Goal: Transaction & Acquisition: Purchase product/service

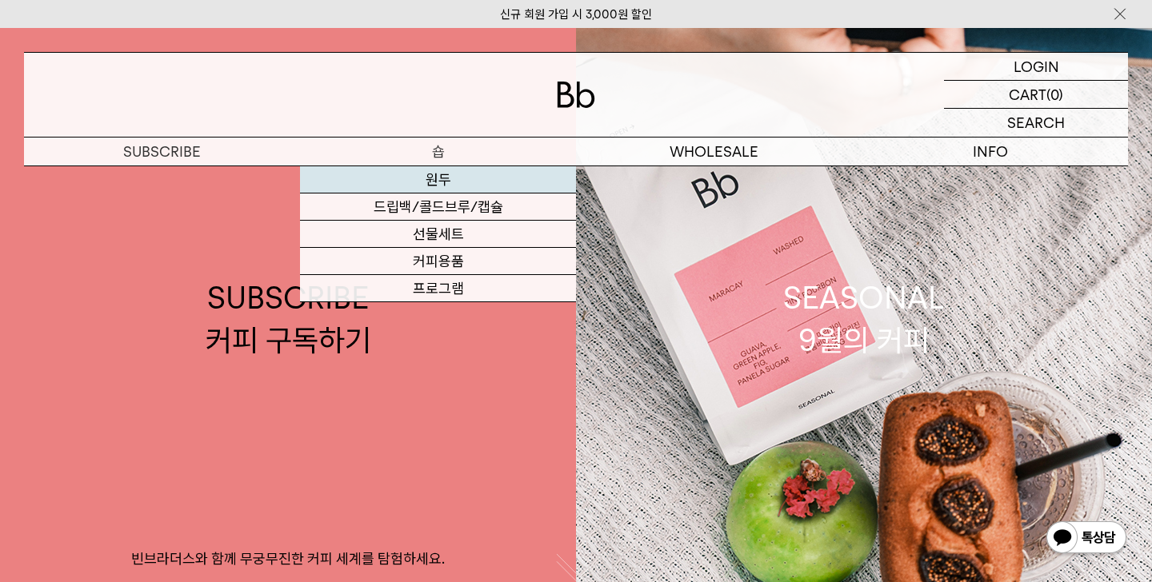
click at [438, 171] on link "원두" at bounding box center [438, 179] width 276 height 27
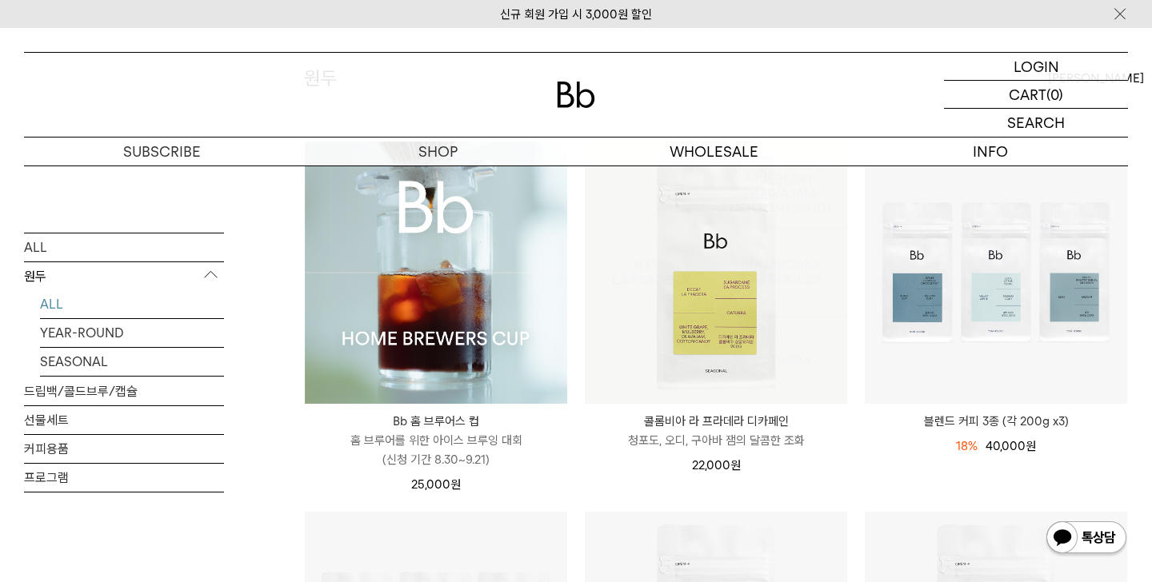
scroll to position [180, 0]
click at [437, 314] on img at bounding box center [436, 272] width 262 height 262
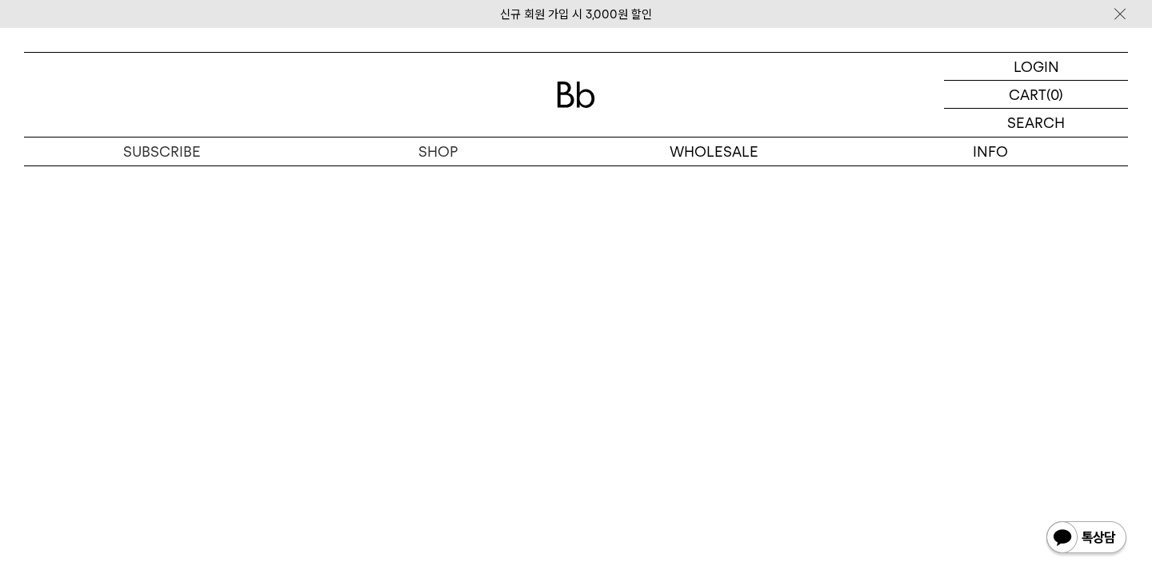
scroll to position [8845, 0]
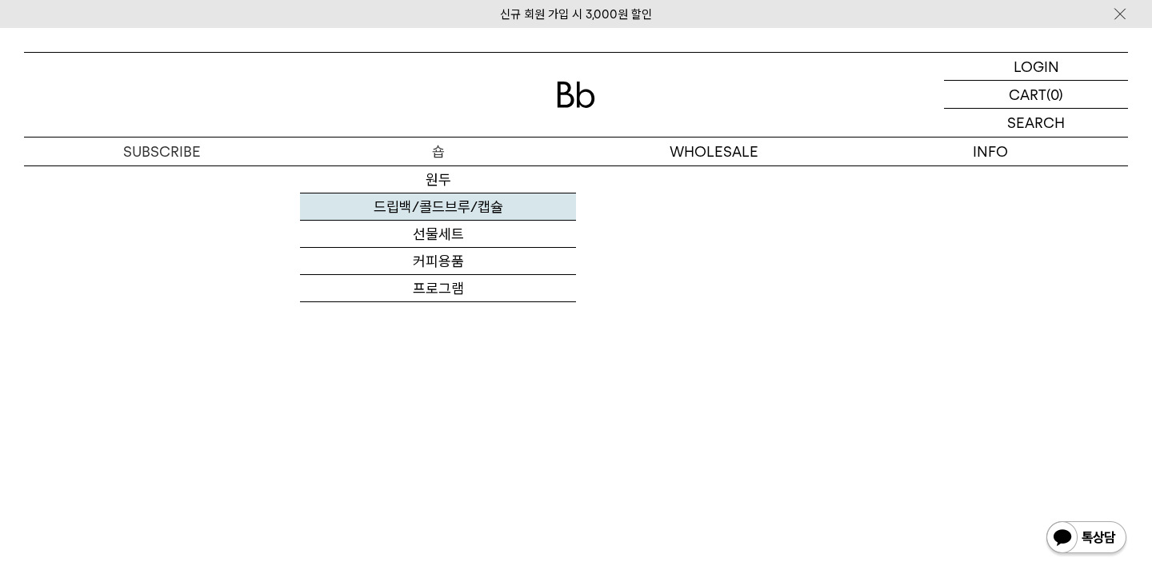
click at [434, 199] on link "드립백/콜드브루/캡슐" at bounding box center [438, 207] width 276 height 27
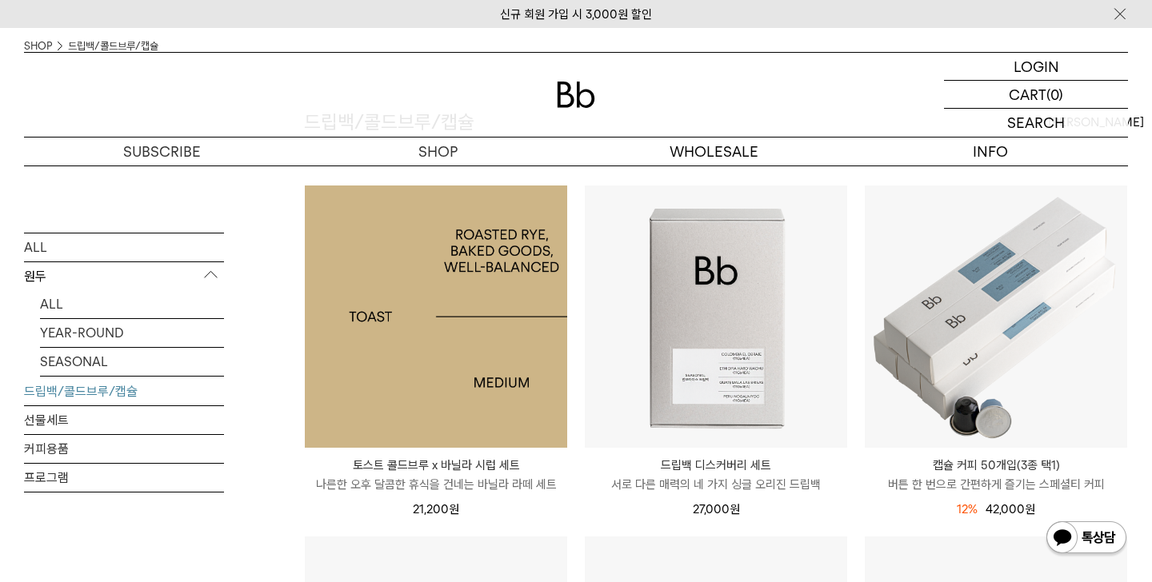
scroll to position [44, 0]
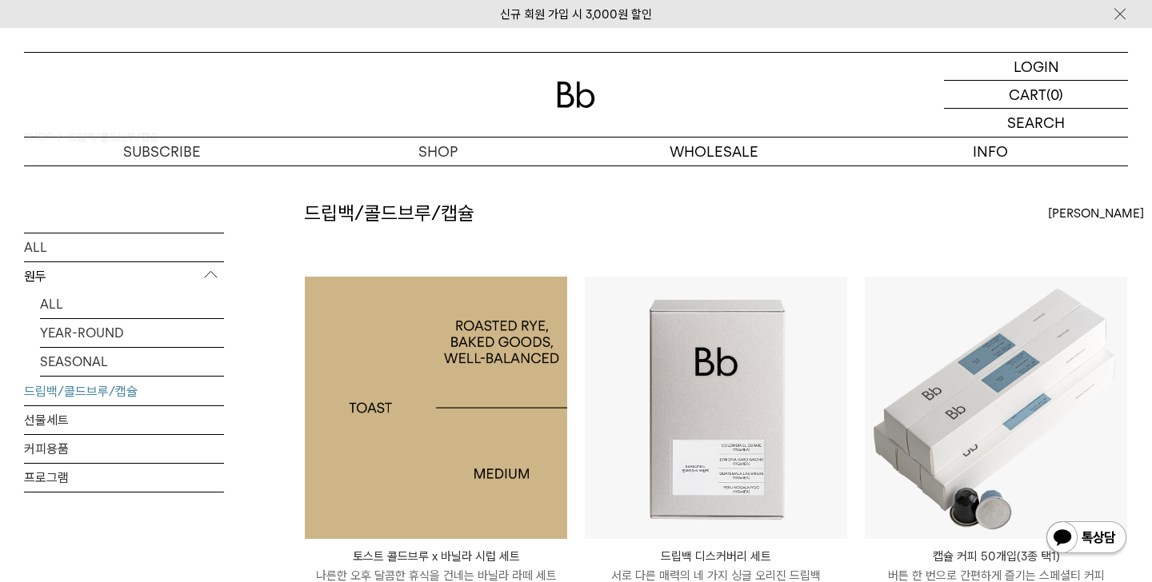
click at [450, 294] on img at bounding box center [436, 408] width 262 height 262
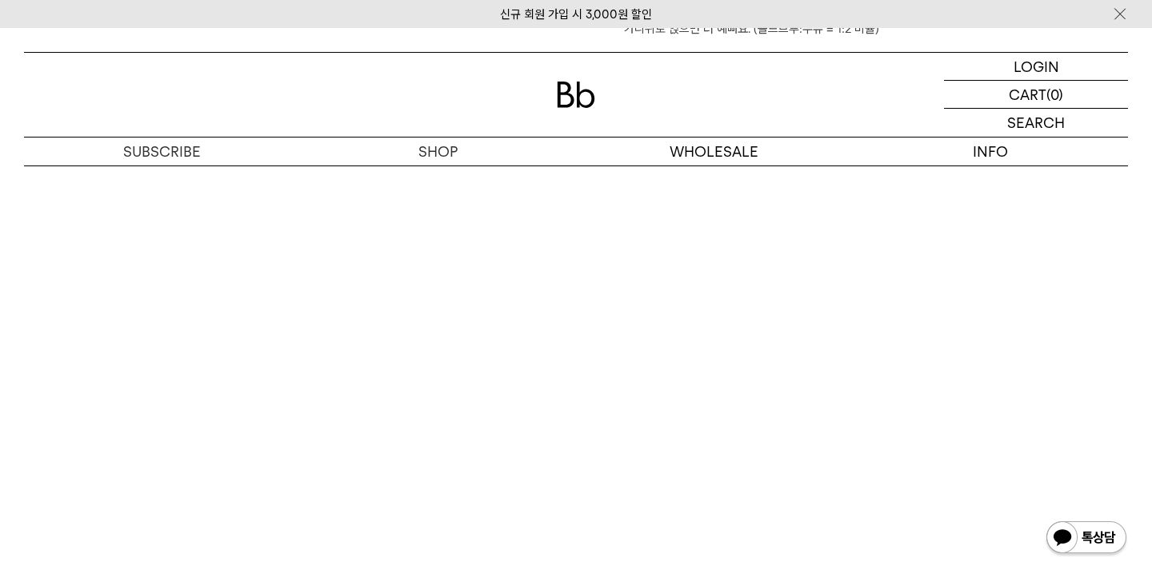
scroll to position [2404, 0]
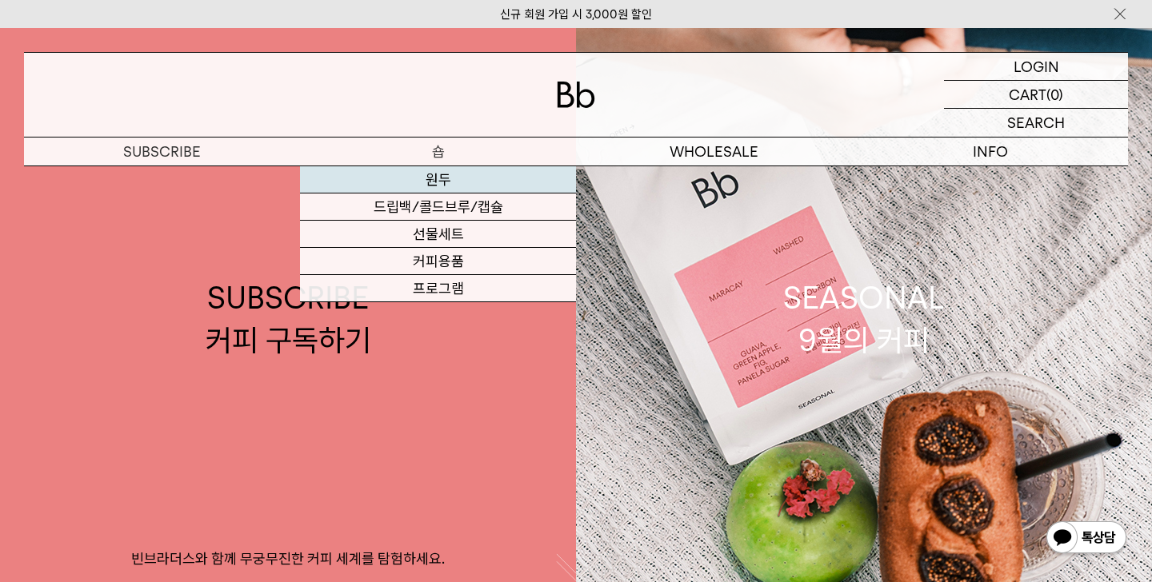
click at [454, 179] on link "원두" at bounding box center [438, 179] width 276 height 27
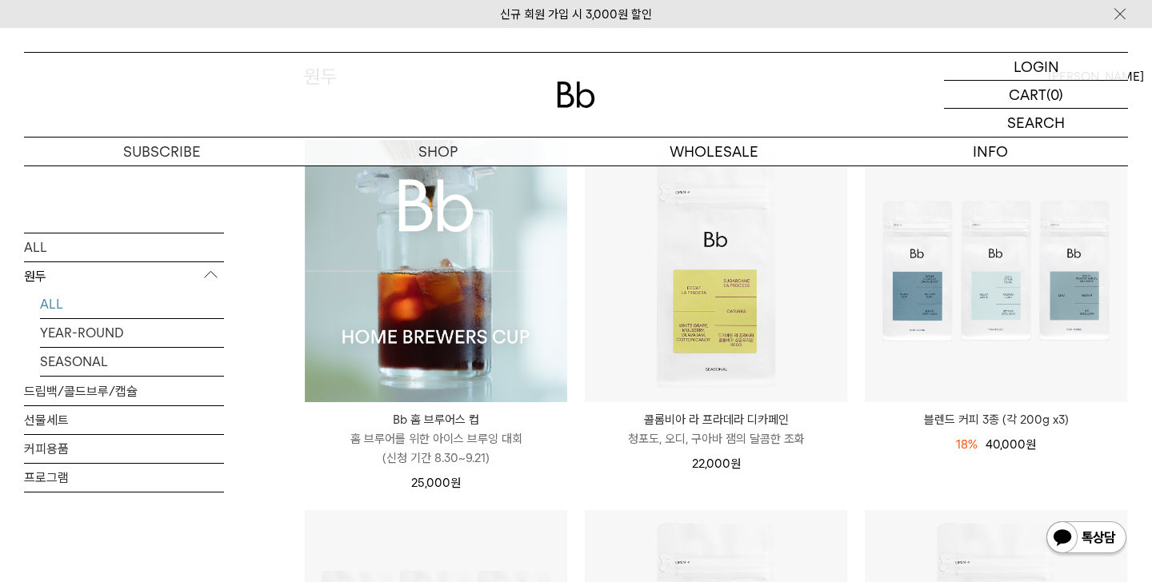
scroll to position [182, 0]
click at [441, 338] on img at bounding box center [436, 270] width 262 height 262
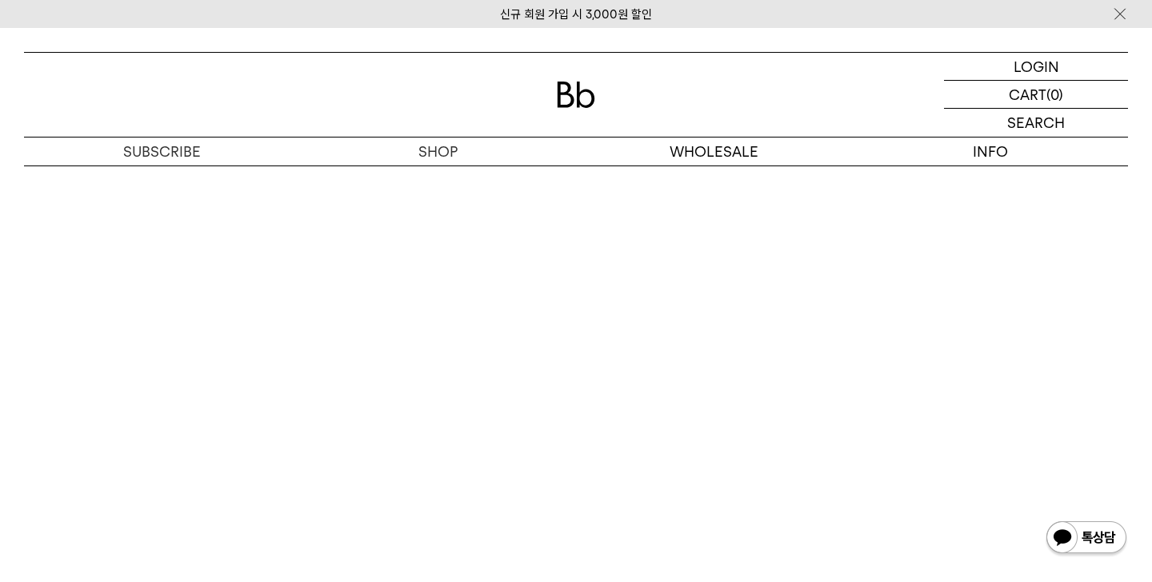
scroll to position [8621, 0]
